Goal: Task Accomplishment & Management: Manage account settings

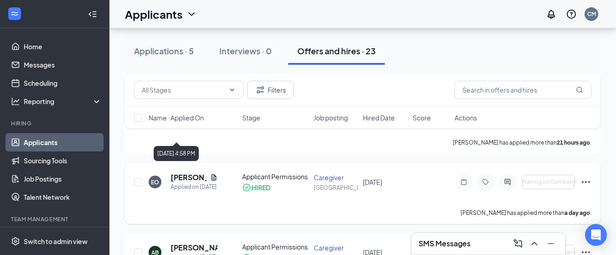
scroll to position [319, 0]
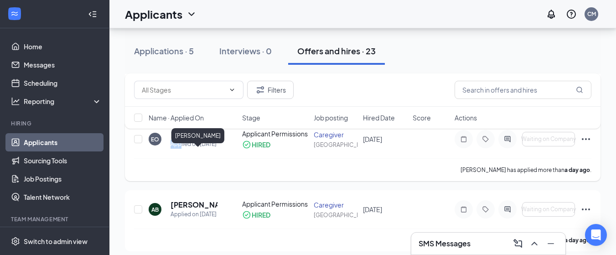
click at [181, 149] on div "[PERSON_NAME] Applied on [DATE]" at bounding box center [194, 138] width 47 height 19
click at [177, 140] on h5 "[PERSON_NAME]" at bounding box center [189, 134] width 36 height 10
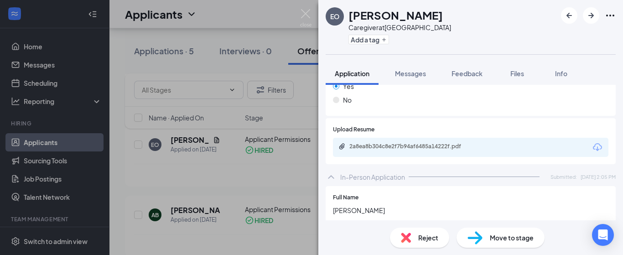
scroll to position [319, 0]
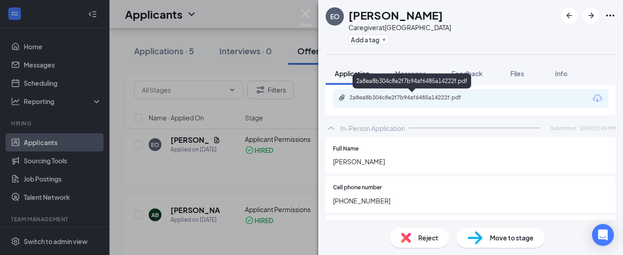
click at [383, 100] on div "2a8ea8b304c8e2f7b94af6485a14222f.pdf" at bounding box center [413, 97] width 128 height 7
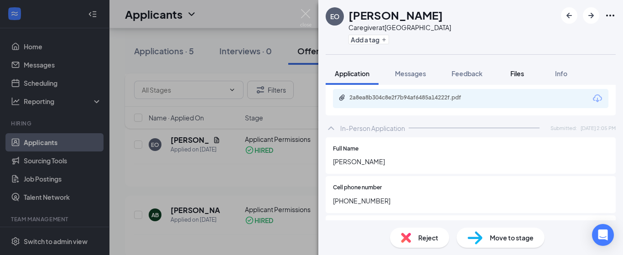
click at [518, 73] on span "Files" at bounding box center [517, 73] width 14 height 8
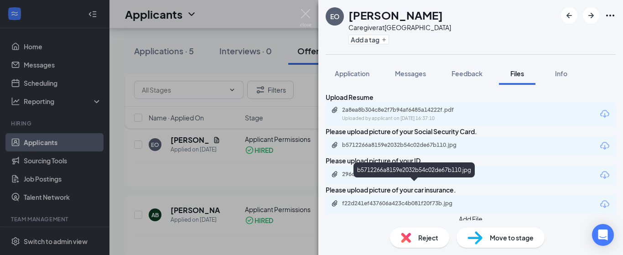
click at [384, 149] on div "b5712266a8159e2032b54c02de67b110.jpg" at bounding box center [406, 144] width 128 height 7
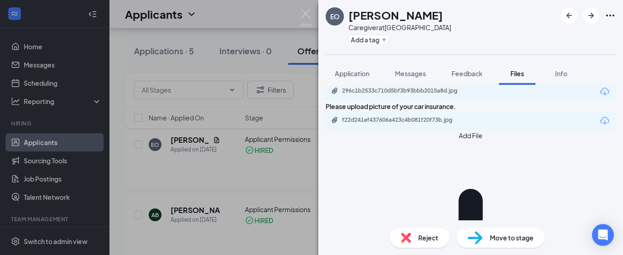
scroll to position [91, 0]
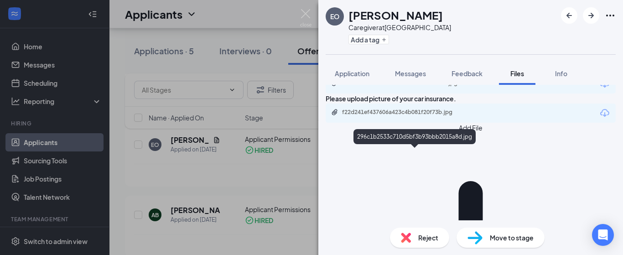
click at [440, 87] on div "296c1b2533c710d5bf3b93bbb2015a8d.jpg" at bounding box center [406, 82] width 128 height 7
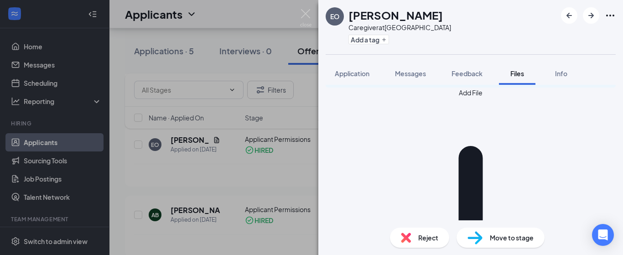
scroll to position [127, 0]
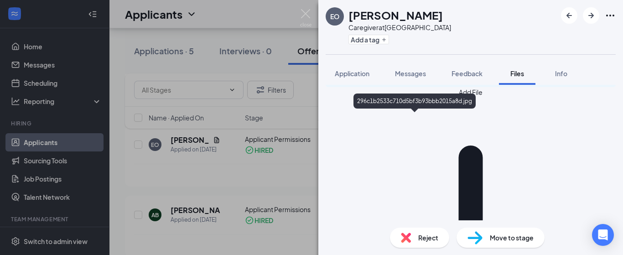
click at [404, 51] on div "296c1b2533c710d5bf3b93bbb2015a8d.jpg" at bounding box center [406, 47] width 128 height 7
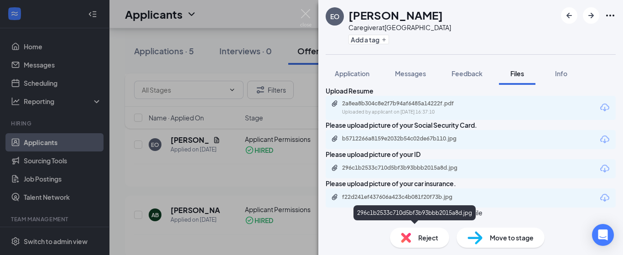
scroll to position [0, 0]
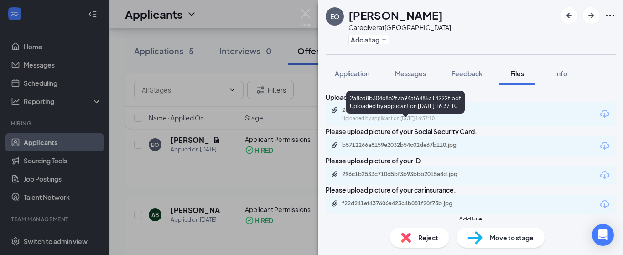
click at [374, 122] on div "2a8ea8b304c8e2f7b94af6485a14222f.pdf Uploaded by applicant on [DATE] 16:37:10" at bounding box center [405, 114] width 148 height 16
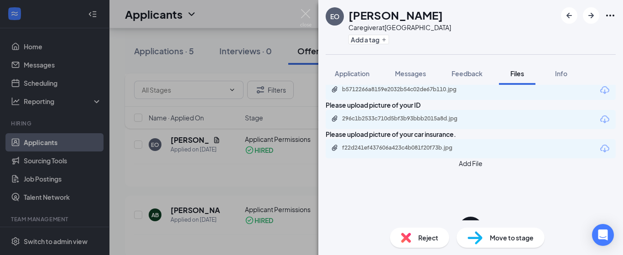
scroll to position [127, 0]
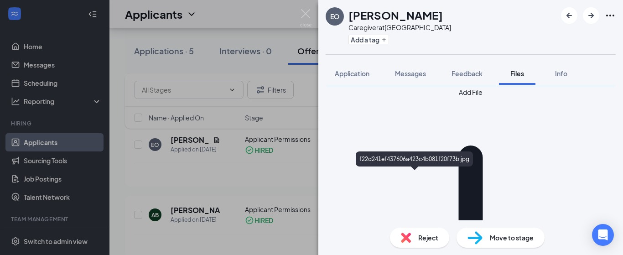
click at [394, 158] on div "f22d241ef437606a423c4b081f20f73b.jpg" at bounding box center [414, 158] width 117 height 15
click at [413, 80] on div "f22d241ef437606a423c4b081f20f73b.jpg" at bounding box center [406, 76] width 128 height 7
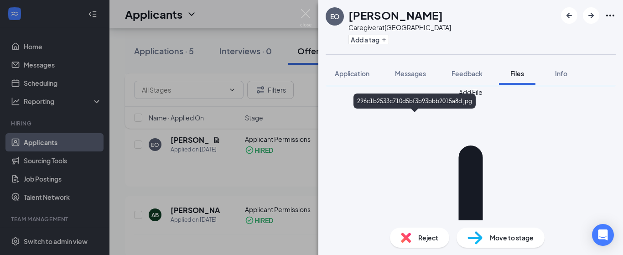
click at [364, 51] on div "296c1b2533c710d5bf3b93bbb2015a8d.jpg" at bounding box center [406, 47] width 128 height 7
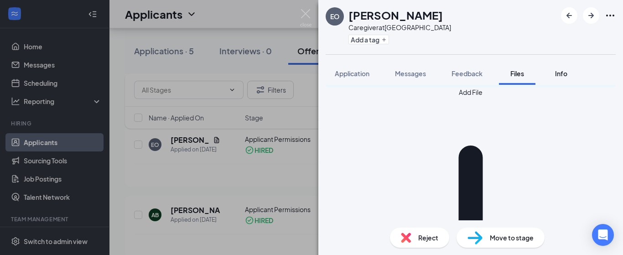
drag, startPoint x: 561, startPoint y: 74, endPoint x: 545, endPoint y: 77, distance: 15.7
click at [561, 74] on span "Info" at bounding box center [561, 73] width 12 height 8
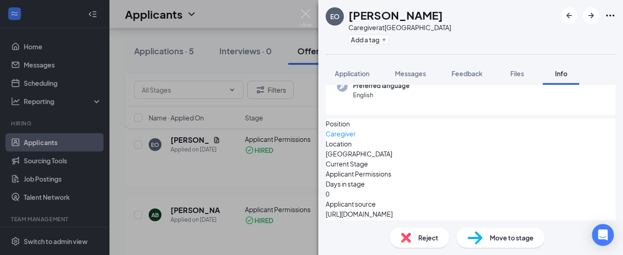
scroll to position [122, 0]
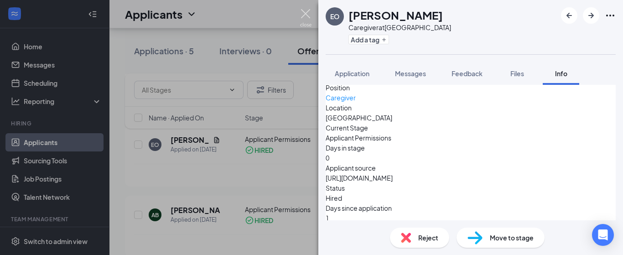
click at [304, 12] on img at bounding box center [305, 18] width 11 height 18
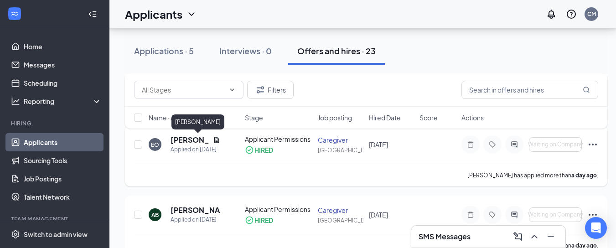
click at [187, 141] on h5 "[PERSON_NAME]" at bounding box center [190, 140] width 39 height 10
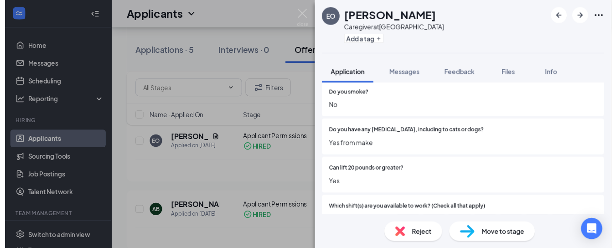
scroll to position [1003, 0]
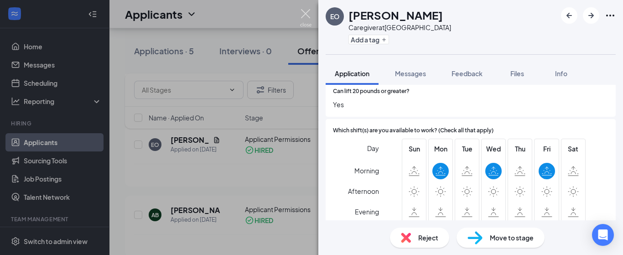
click at [304, 14] on img at bounding box center [305, 18] width 11 height 18
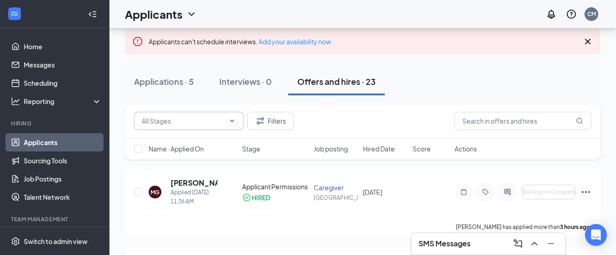
scroll to position [46, 0]
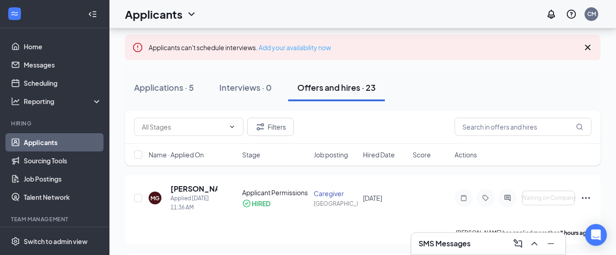
drag, startPoint x: 313, startPoint y: 43, endPoint x: 306, endPoint y: 38, distance: 8.1
click at [313, 44] on link "Add your availability now" at bounding box center [295, 47] width 72 height 8
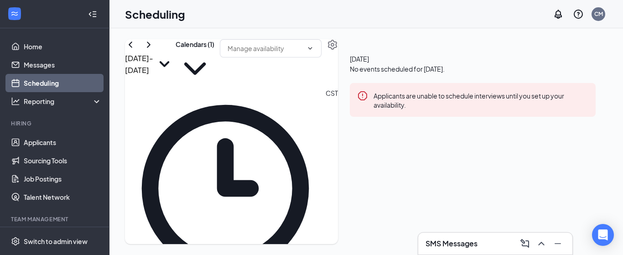
scroll to position [448, 0]
